Goal: Transaction & Acquisition: Download file/media

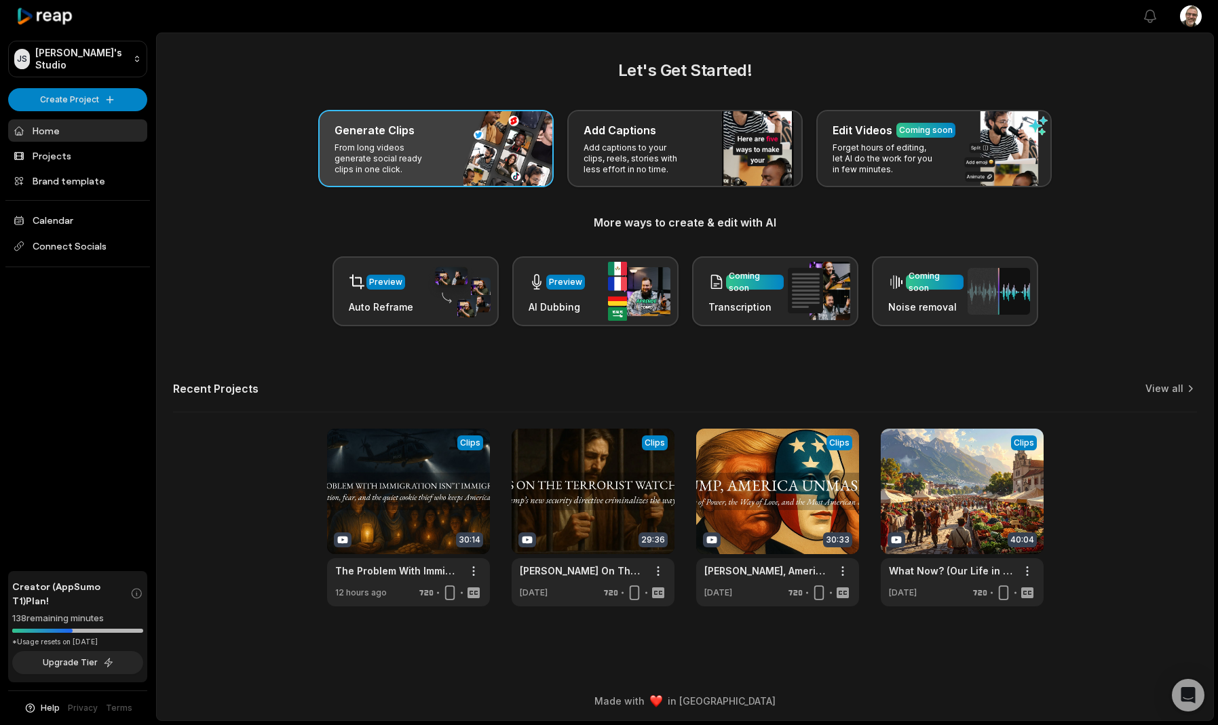
click at [394, 162] on p "From long videos generate social ready clips in one click." at bounding box center [387, 159] width 105 height 33
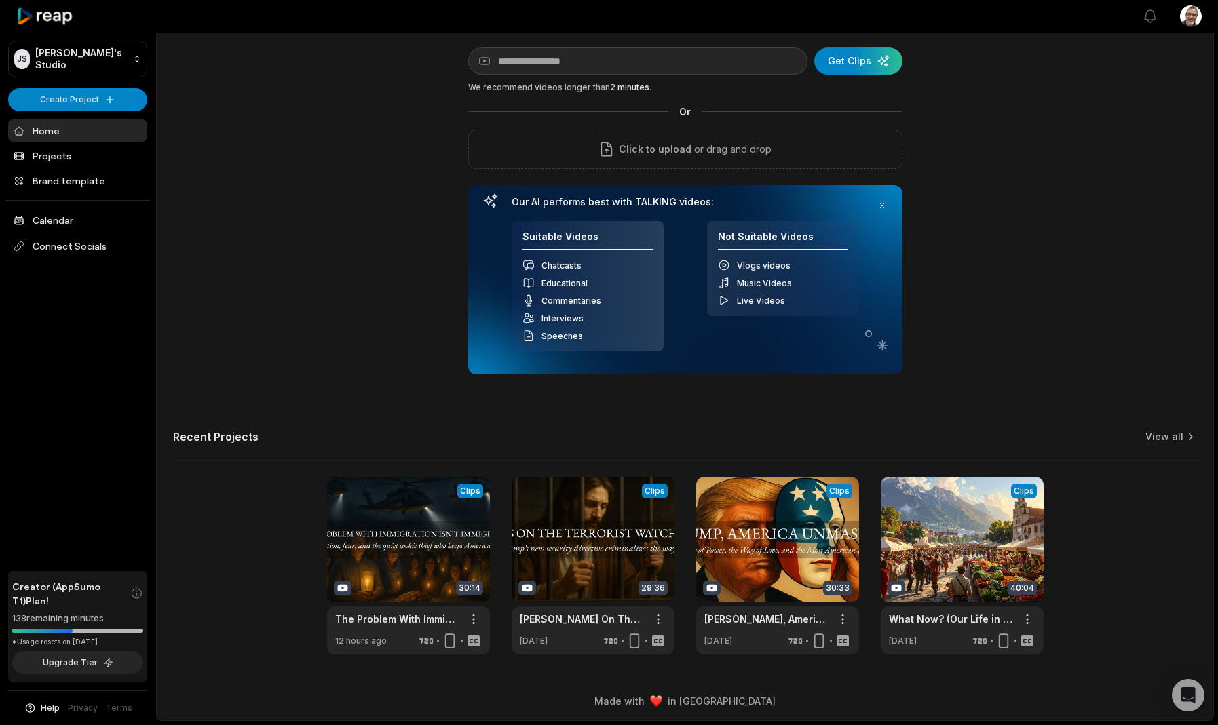
scroll to position [43, 0]
click at [407, 516] on link at bounding box center [408, 567] width 163 height 178
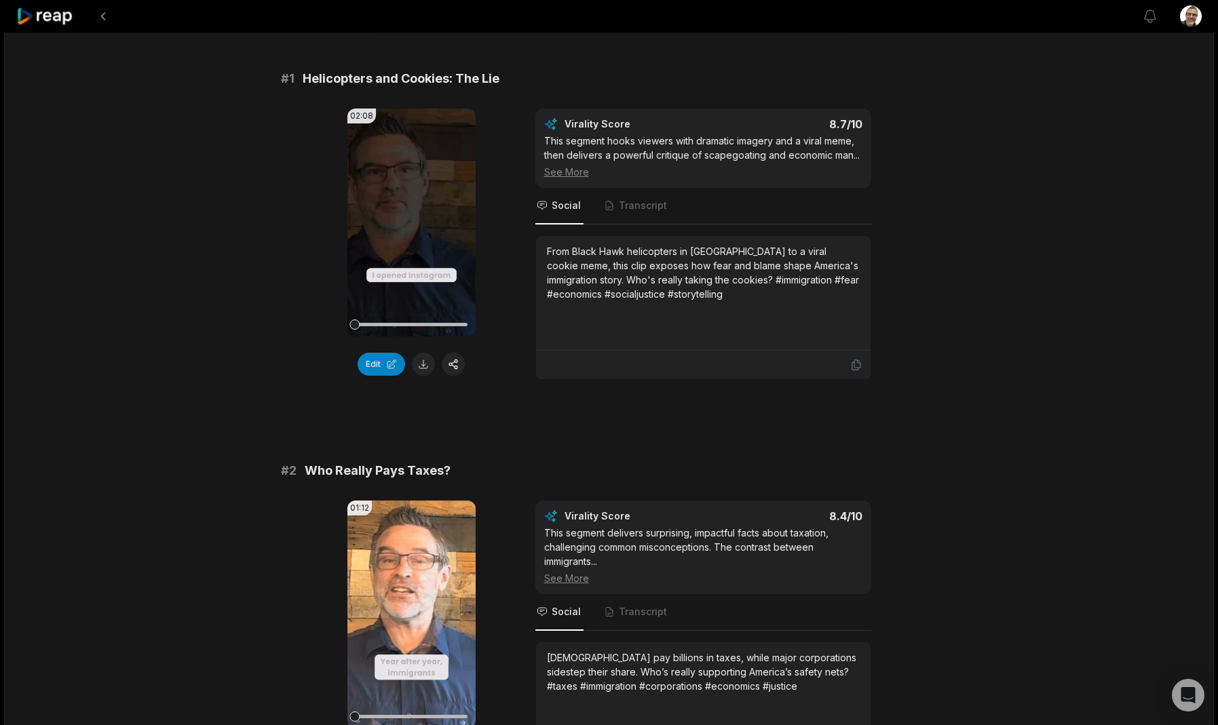
scroll to position [109, 0]
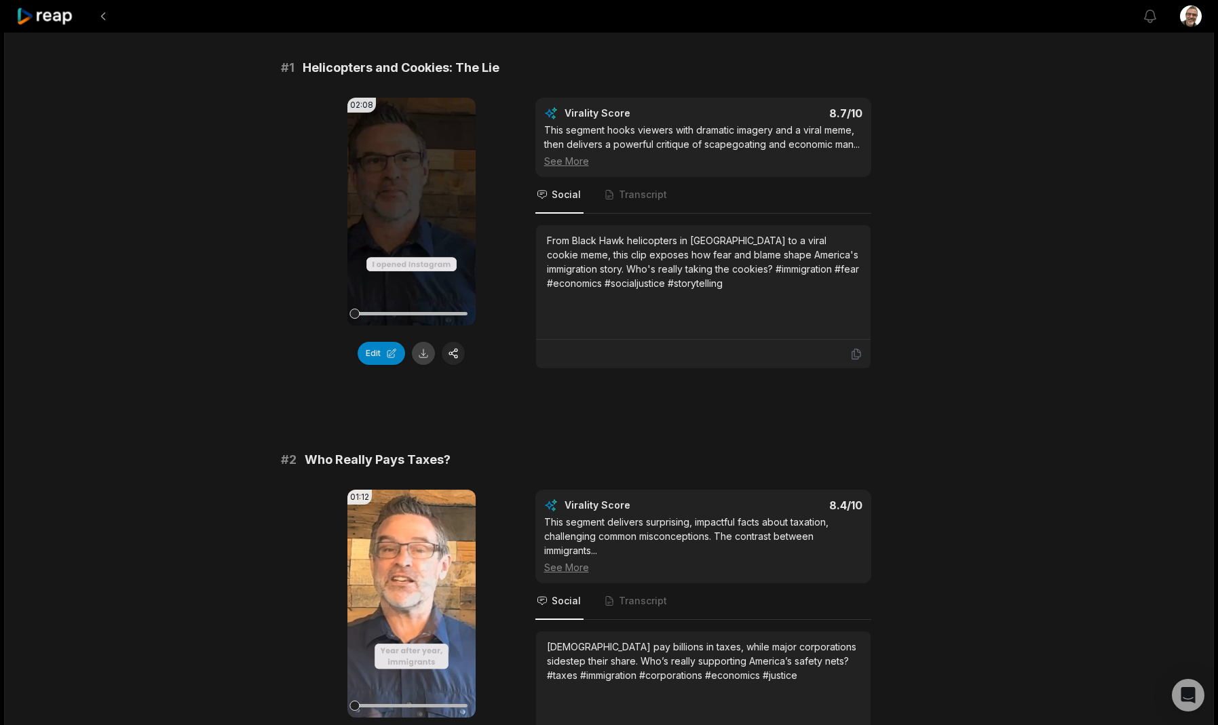
click at [428, 360] on button at bounding box center [423, 353] width 23 height 23
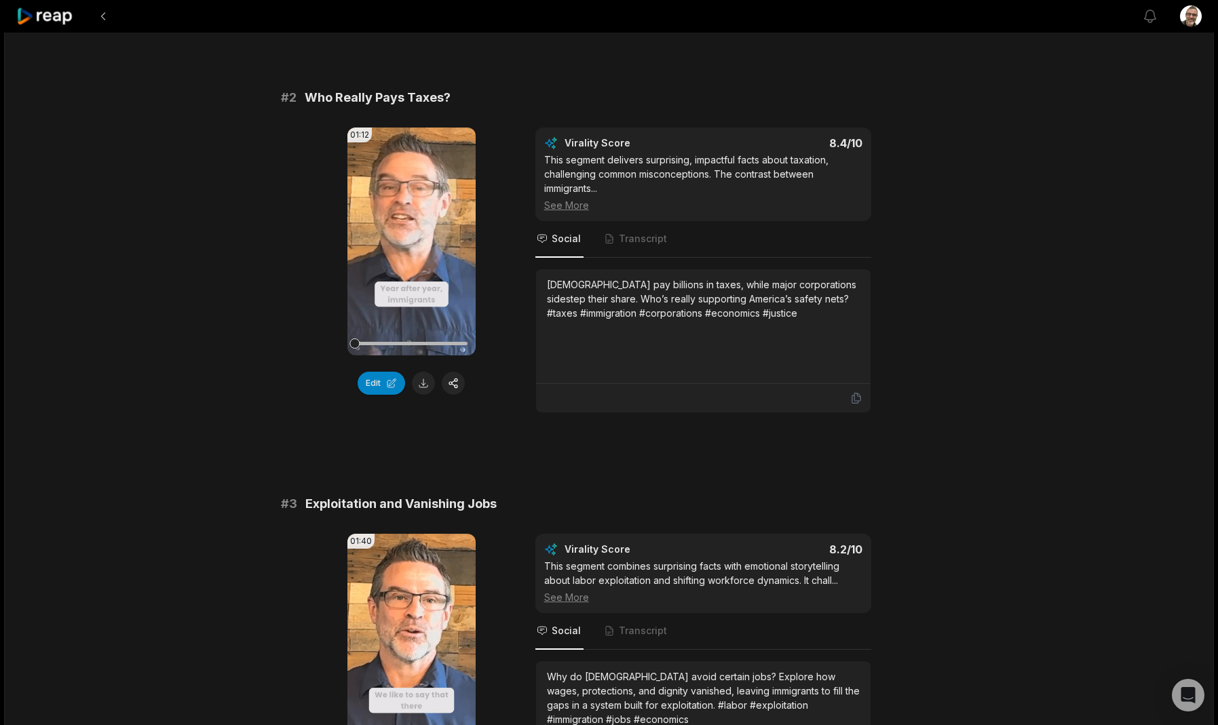
scroll to position [472, 0]
click at [422, 387] on button at bounding box center [423, 382] width 23 height 23
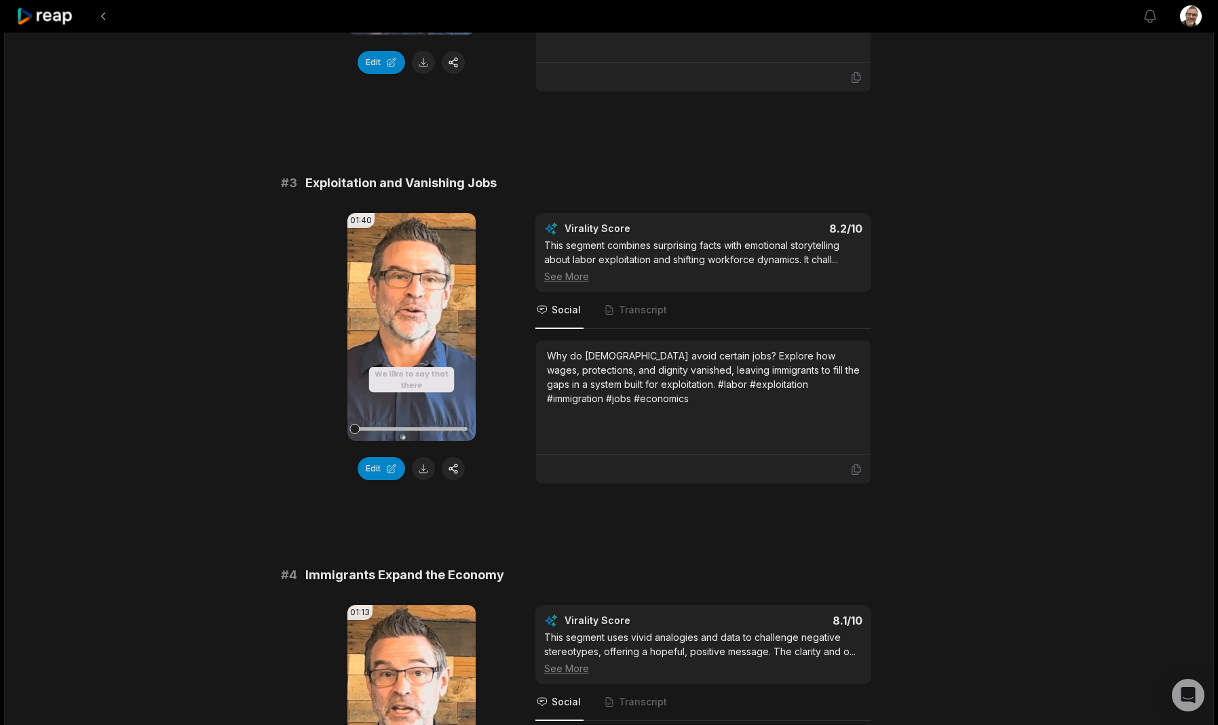
scroll to position [795, 0]
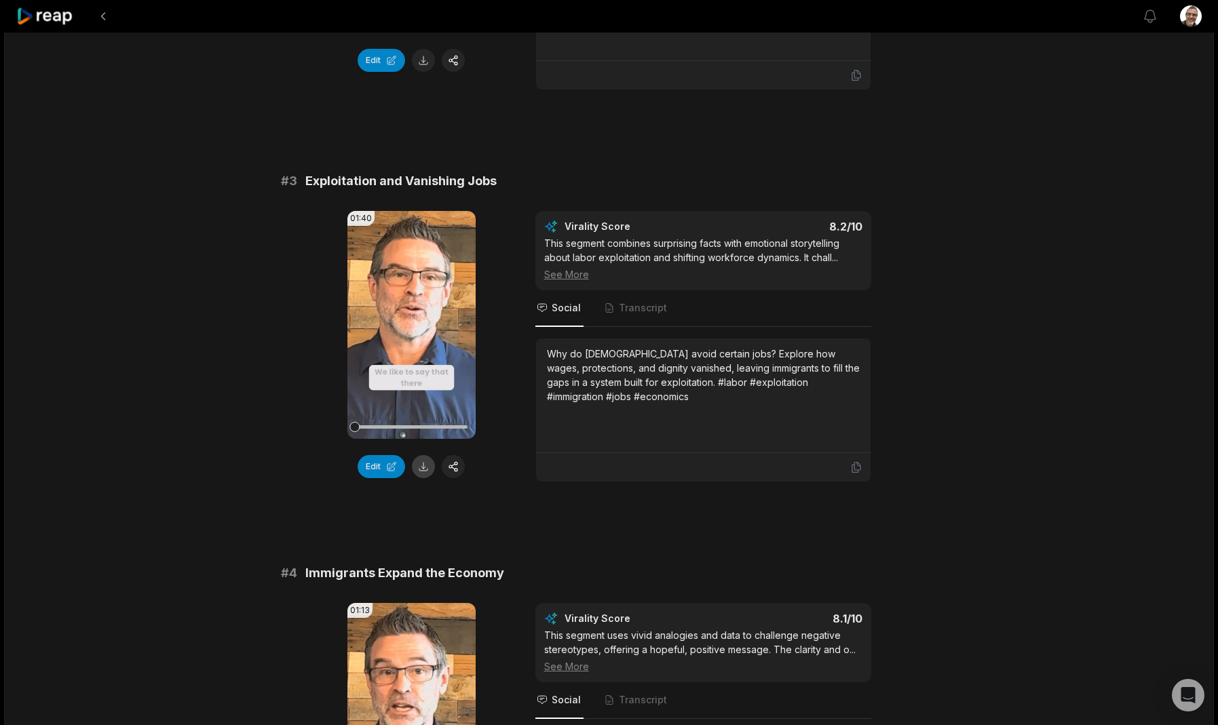
click at [424, 477] on button at bounding box center [423, 466] width 23 height 23
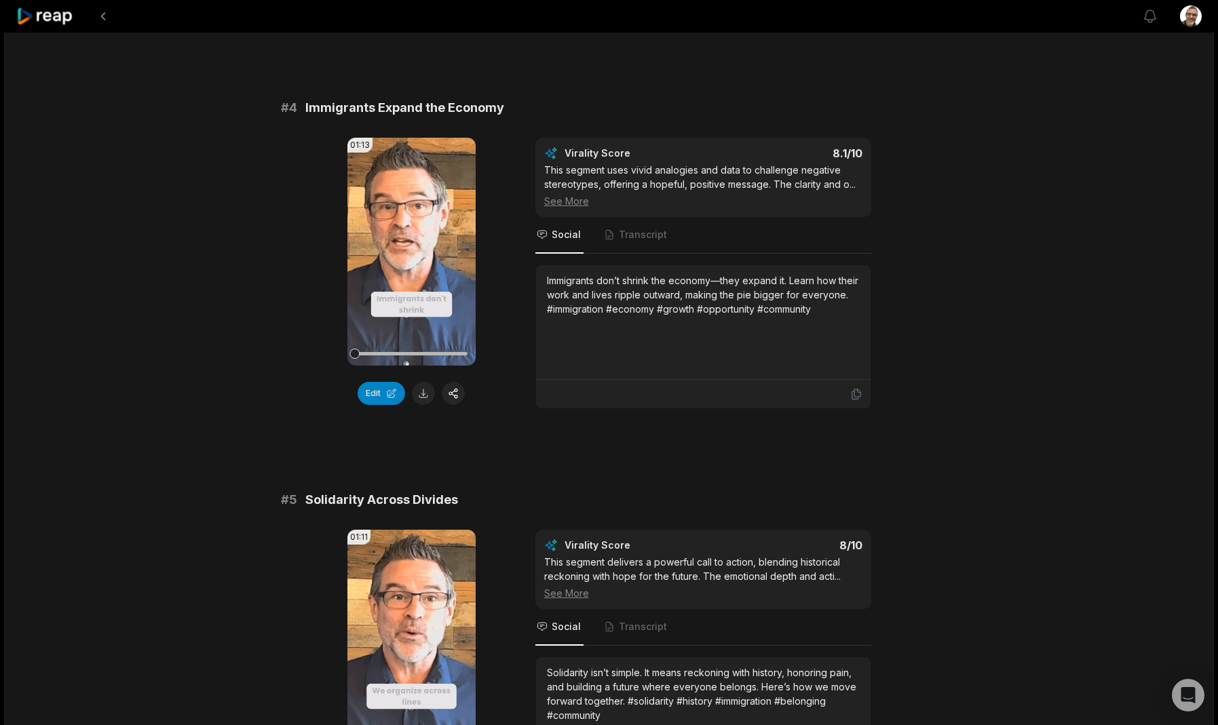
scroll to position [1263, 0]
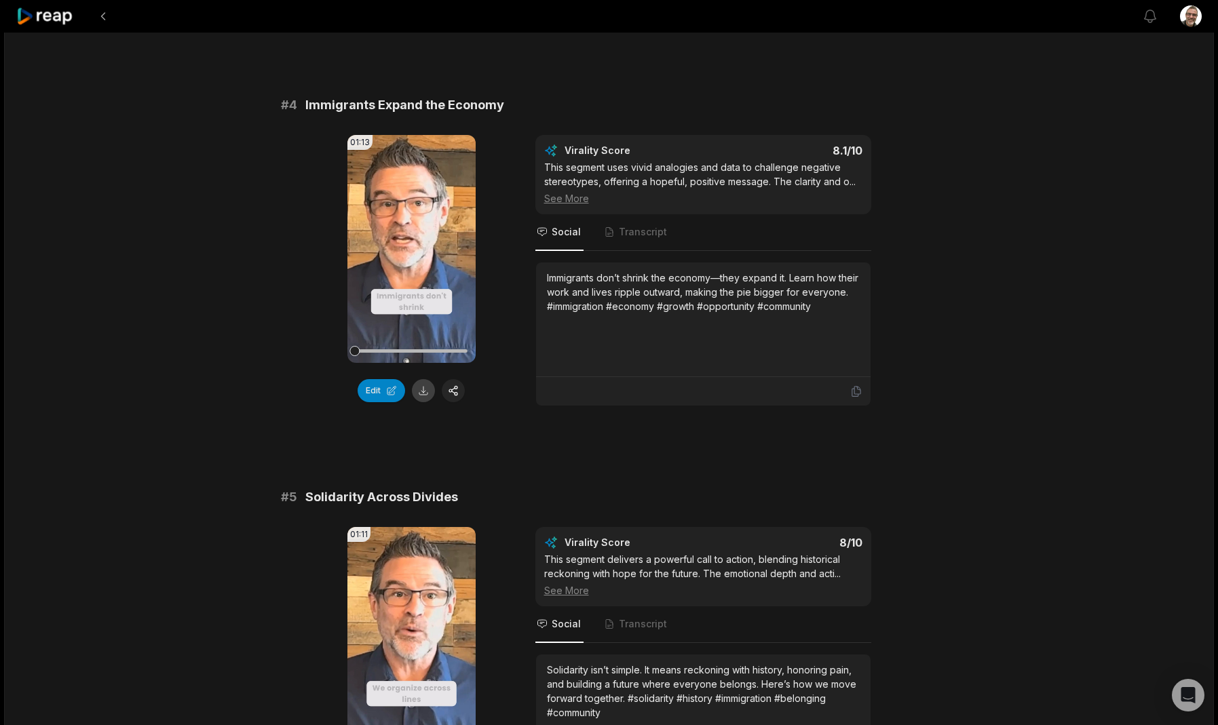
click at [432, 393] on button at bounding box center [423, 390] width 23 height 23
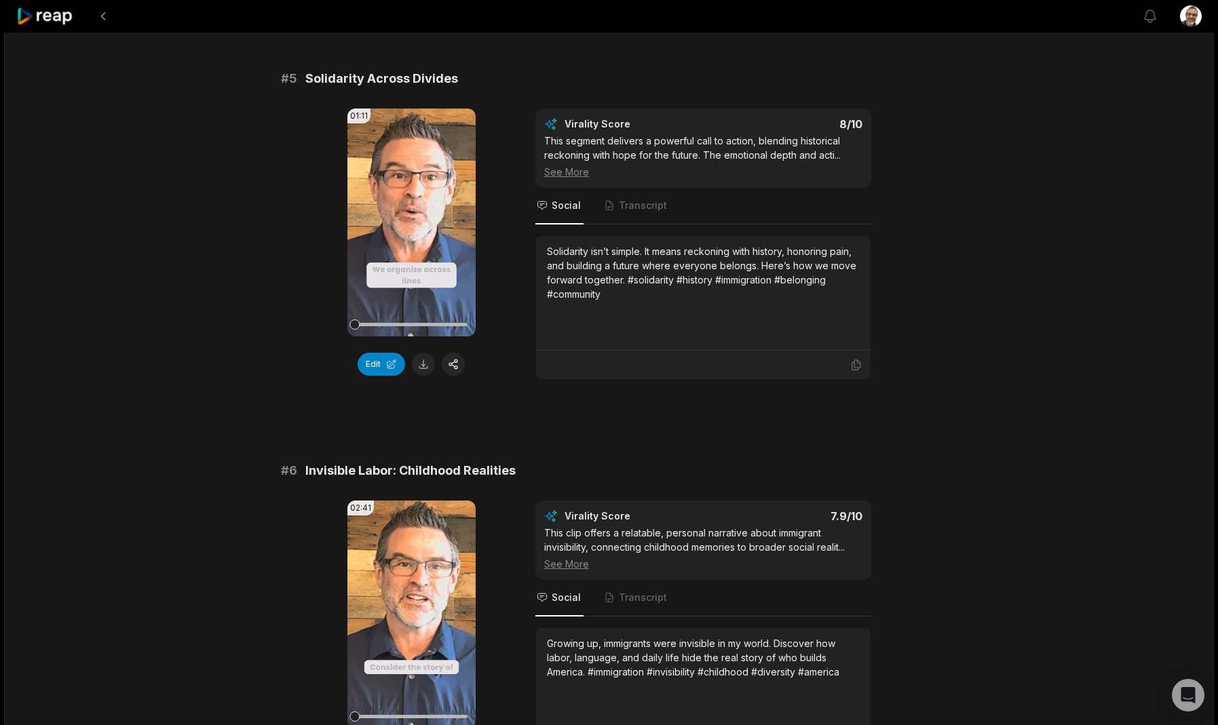
scroll to position [1682, 0]
click at [424, 364] on button at bounding box center [423, 363] width 23 height 23
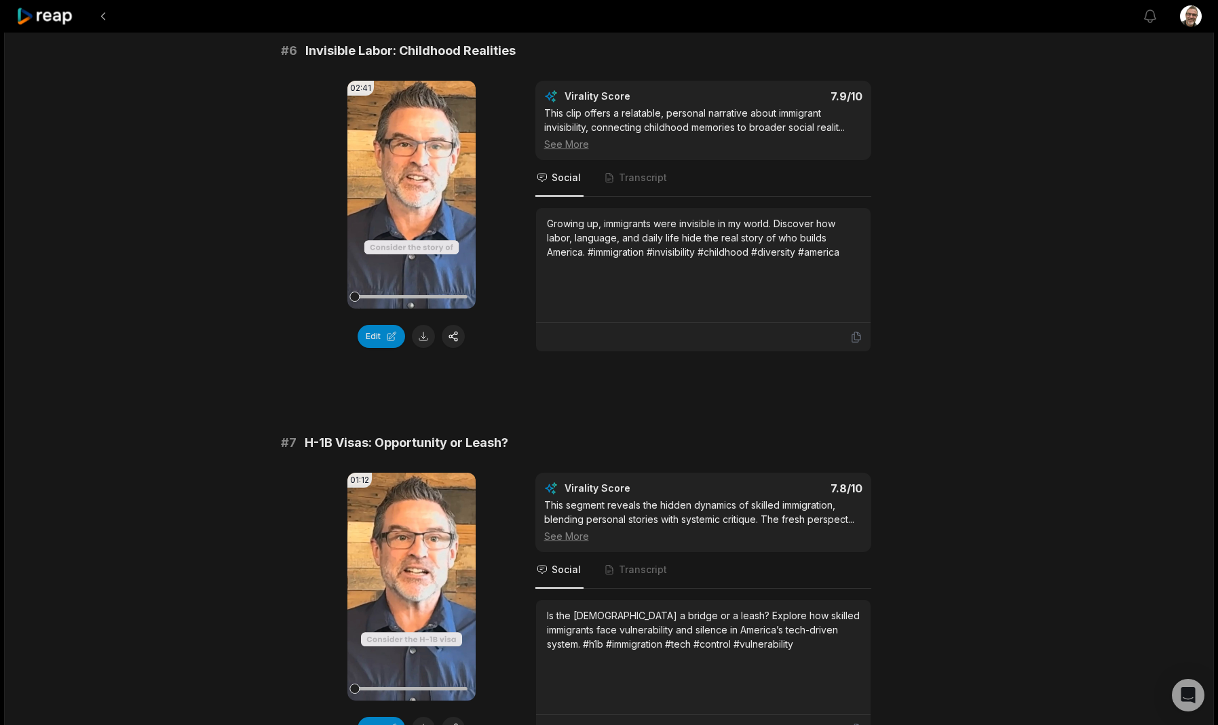
scroll to position [2116, 0]
